Goal: Check status: Check status

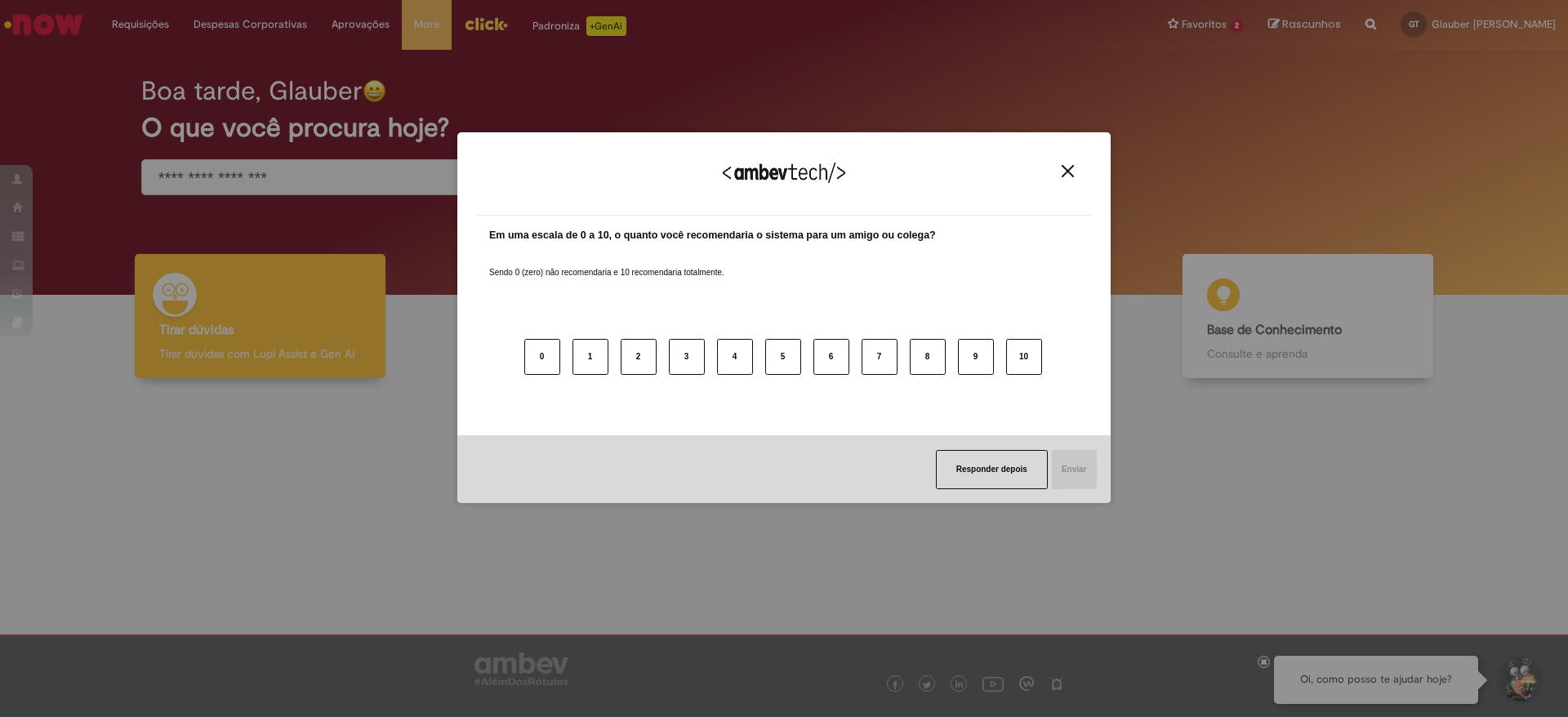
click at [1075, 171] on button "Close" at bounding box center [1067, 171] width 22 height 14
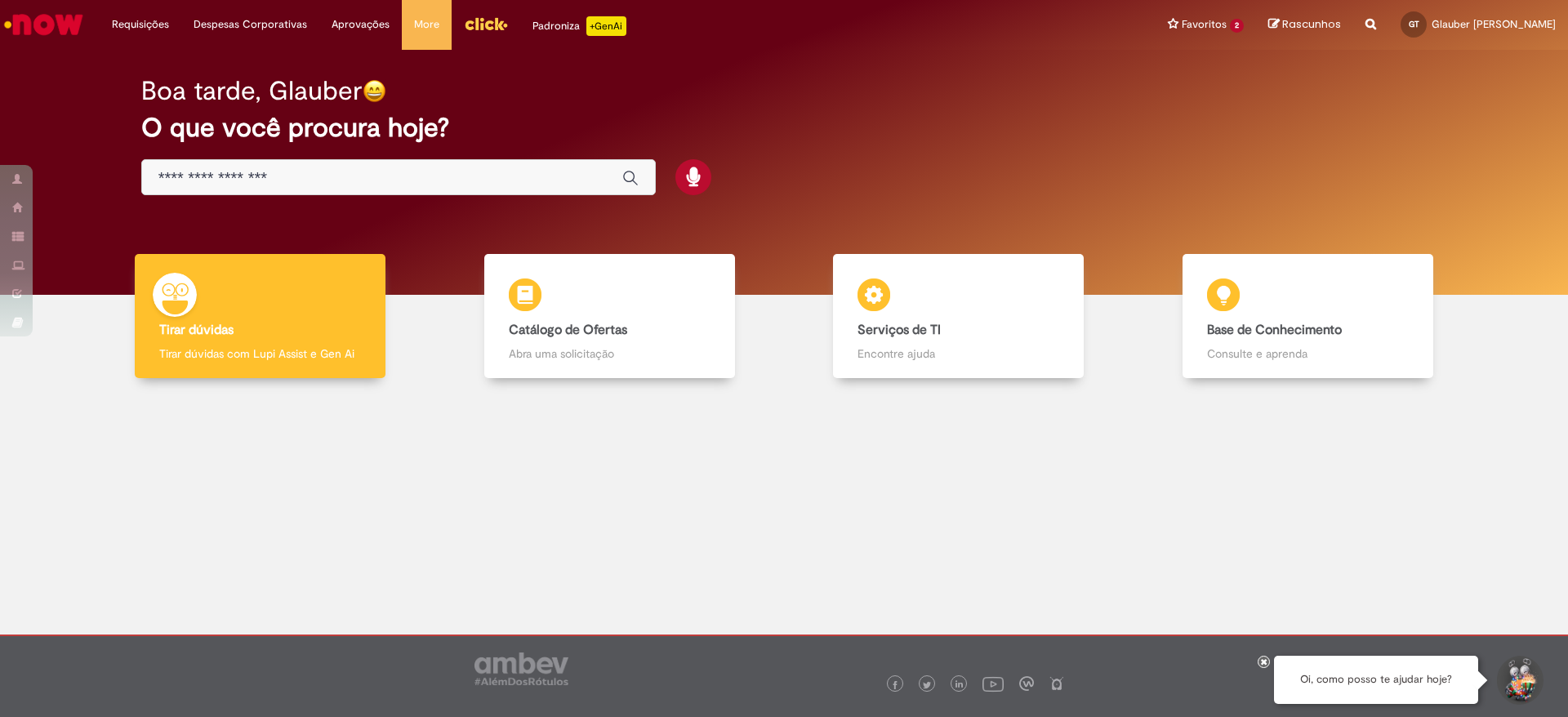
click at [51, 14] on img "Ir para a Homepage" at bounding box center [44, 24] width 84 height 32
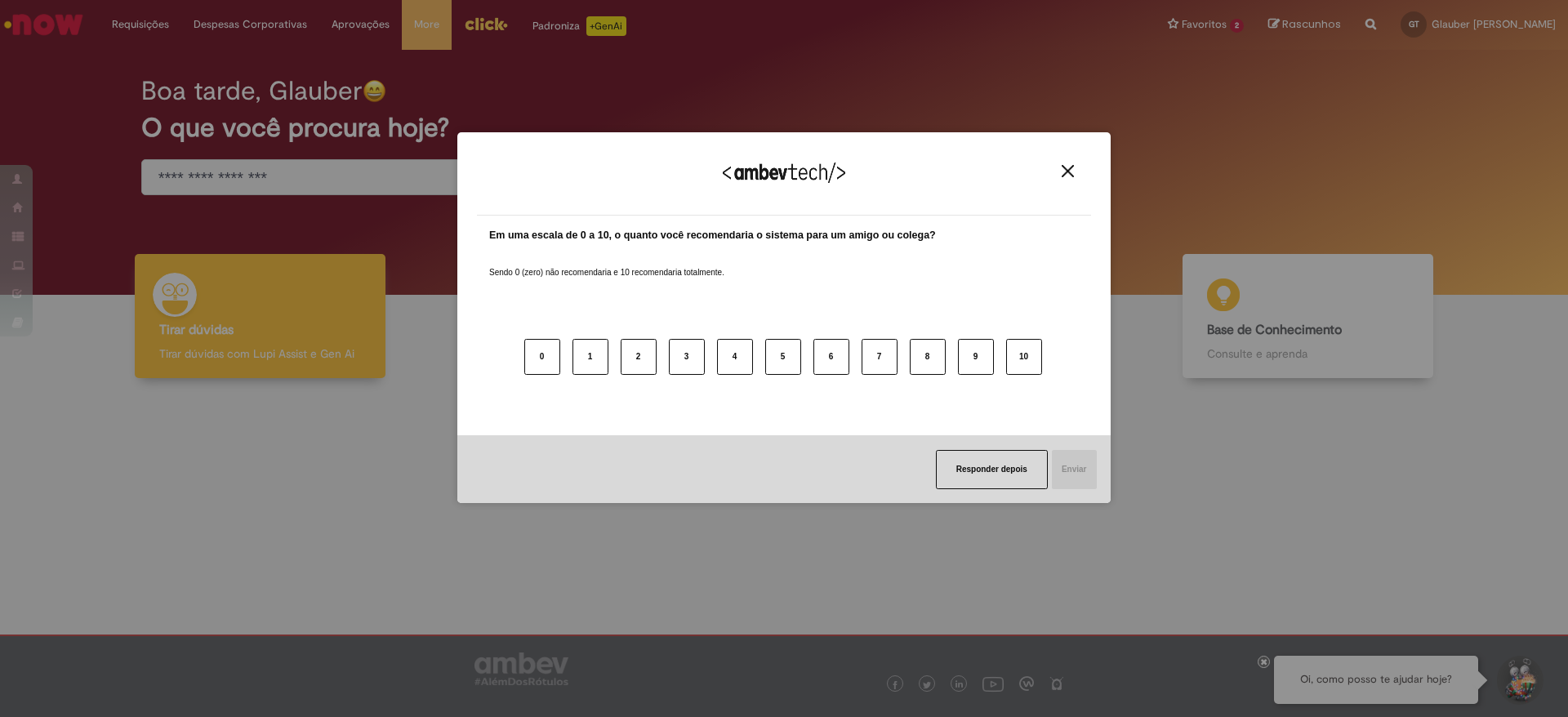
click at [1064, 166] on img "Close" at bounding box center [1067, 171] width 12 height 12
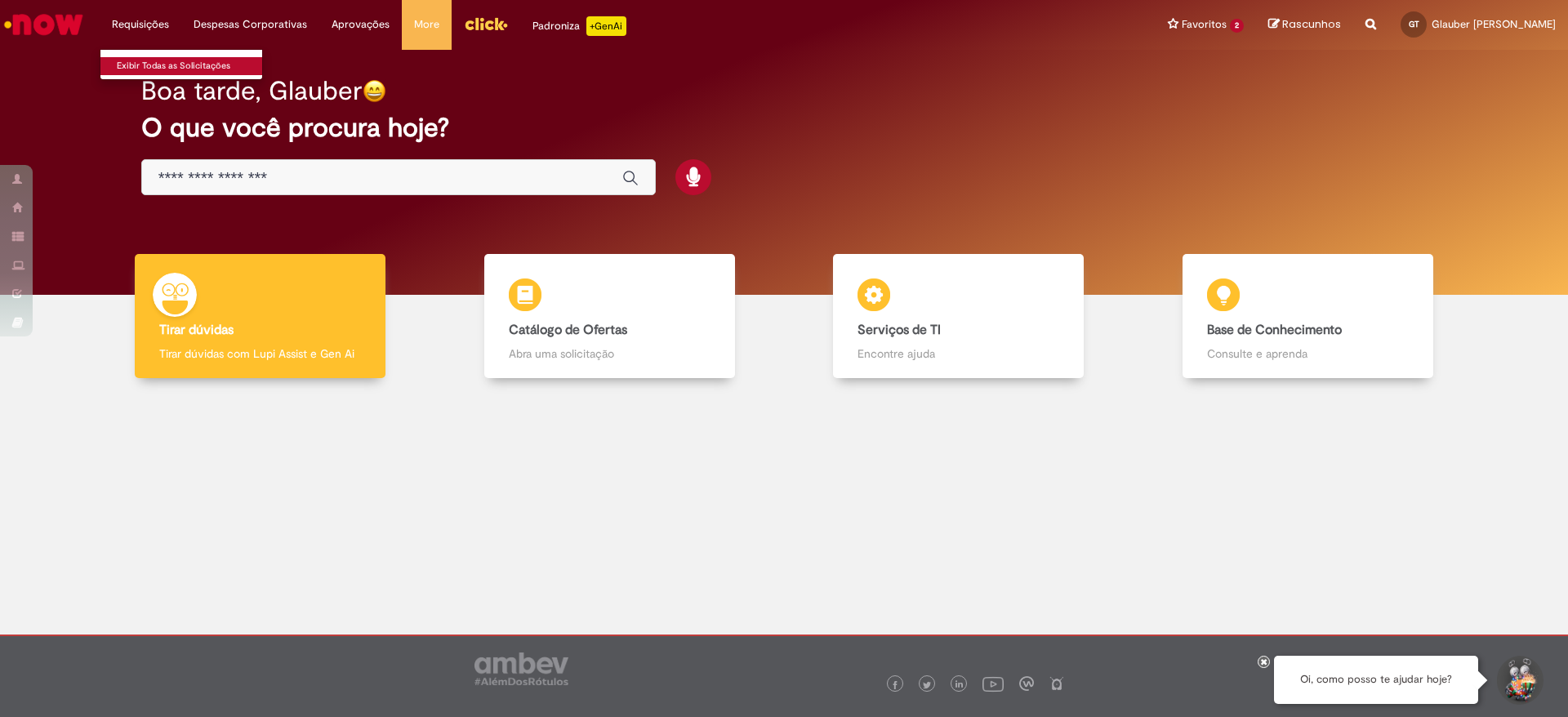
click at [162, 66] on link "Exibir Todas as Solicitações" at bounding box center [190, 66] width 180 height 18
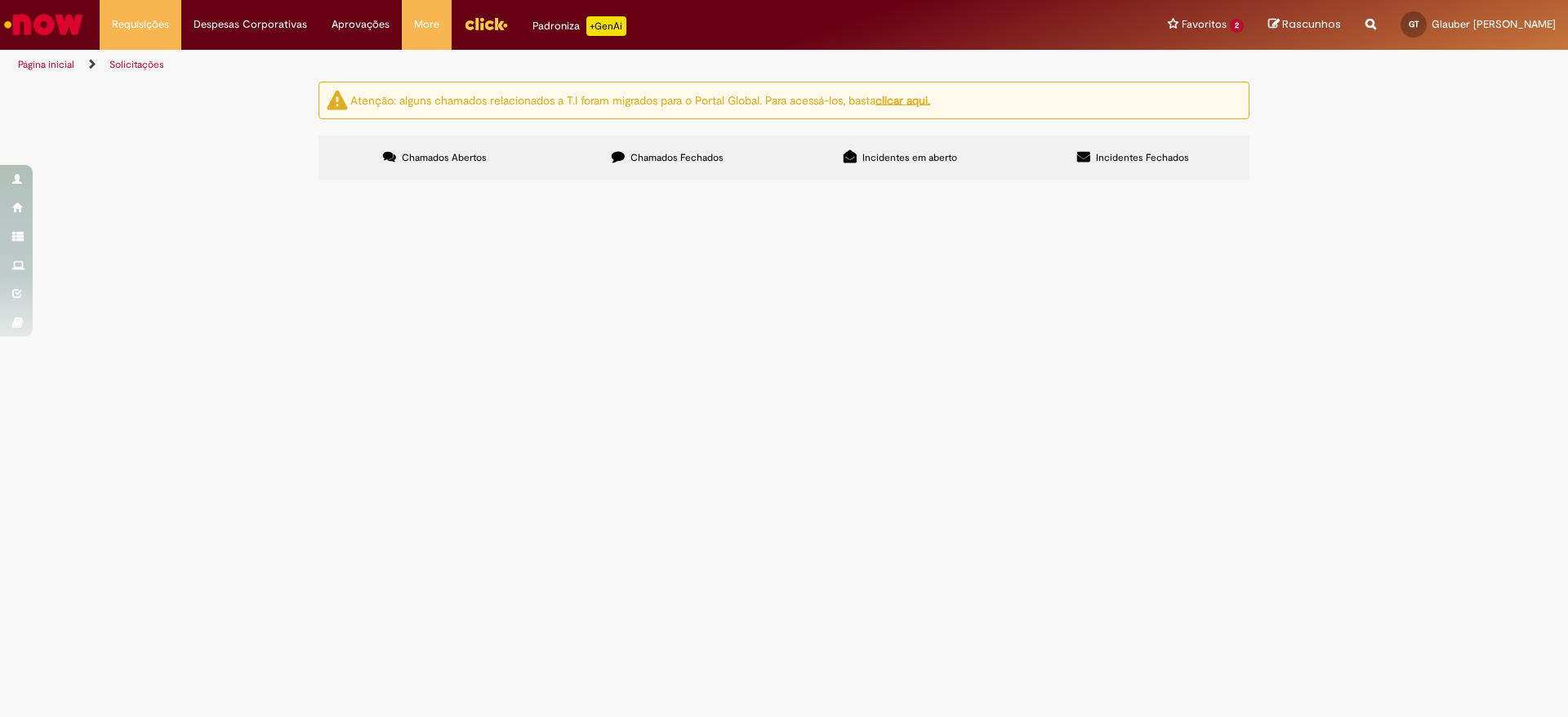
click at [661, 160] on span "Chamados Fechados" at bounding box center [676, 157] width 93 height 13
click at [0, 0] on span "Solicitações de Comodato" at bounding box center [0, 0] width 0 height 0
